Goal: Task Accomplishment & Management: Manage account settings

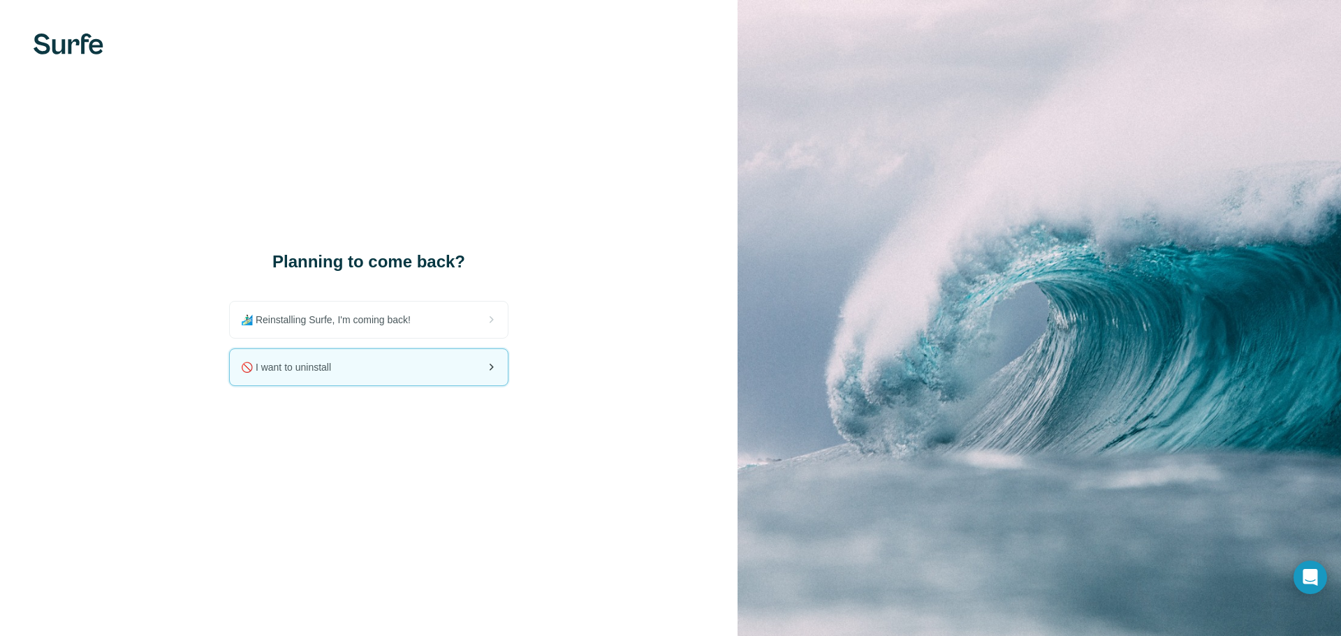
click at [429, 364] on div "🚫 I want to uninstall" at bounding box center [369, 367] width 278 height 36
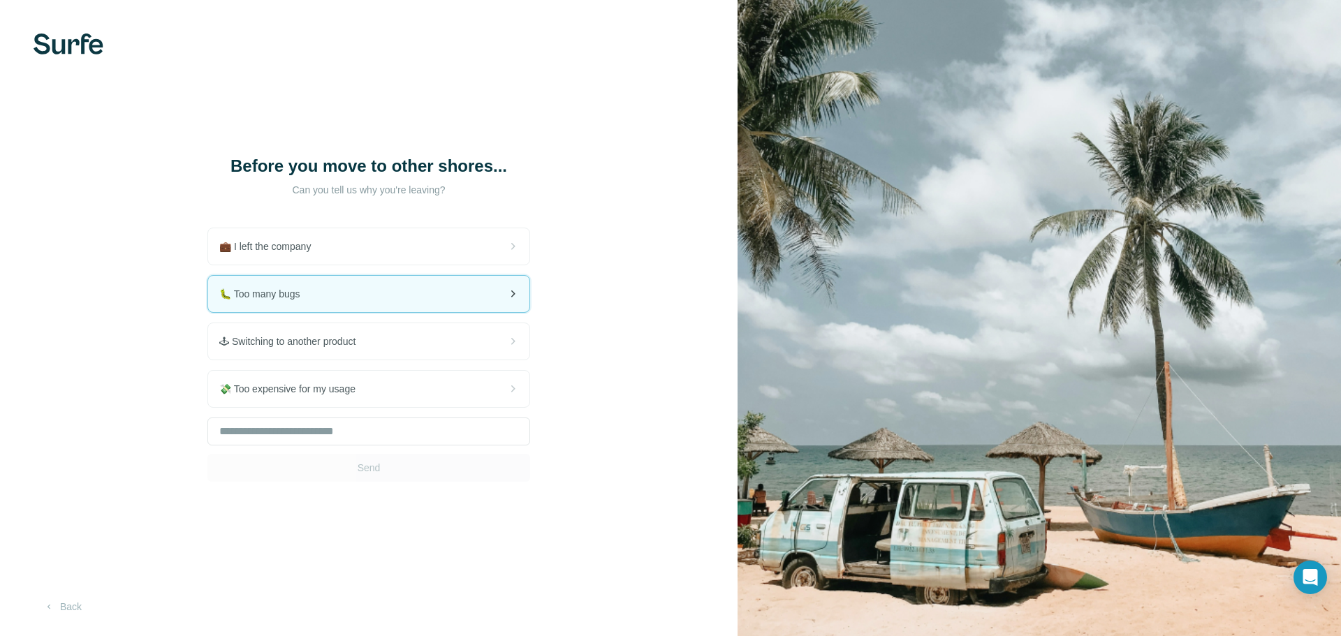
click at [358, 303] on div "🐛 Too many bugs" at bounding box center [368, 294] width 321 height 36
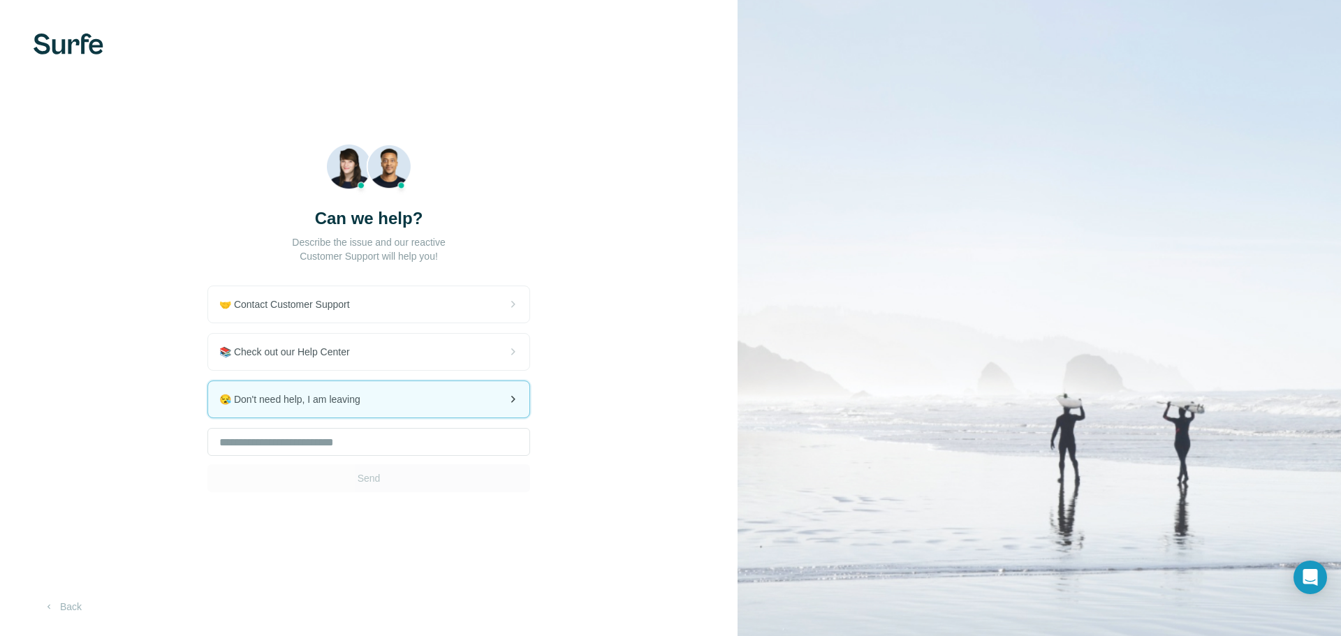
click at [334, 400] on span "😪 Don't need help, I am leaving" at bounding box center [295, 399] width 152 height 14
